Goal: Go to known website: Access a specific website the user already knows

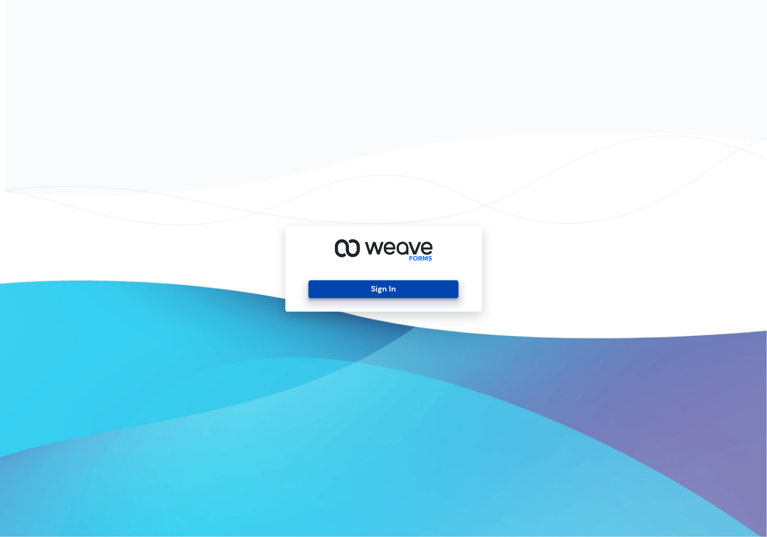
click at [387, 294] on button "Sign In" at bounding box center [383, 289] width 150 height 18
